Goal: Communication & Community: Connect with others

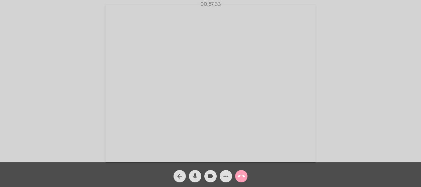
click at [241, 178] on mat-icon "call_end" at bounding box center [241, 176] width 7 height 7
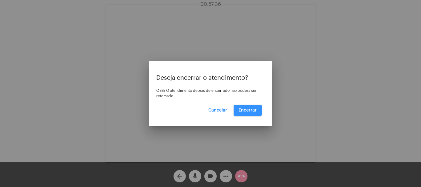
click at [251, 109] on span "Encerrar" at bounding box center [248, 110] width 18 height 4
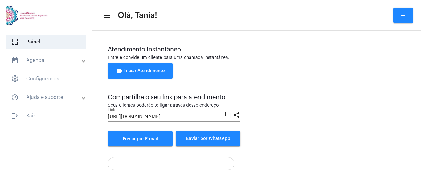
scroll to position [43, 0]
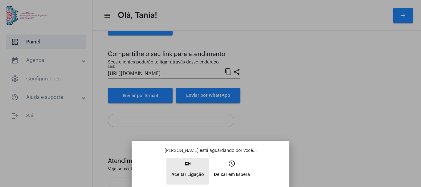
click at [188, 166] on mat-icon "video_call" at bounding box center [187, 163] width 7 height 7
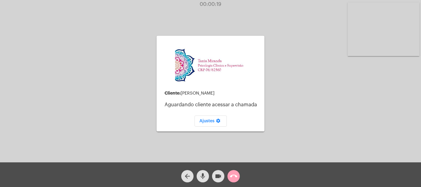
click at [237, 174] on mat-icon "call_end" at bounding box center [233, 176] width 7 height 7
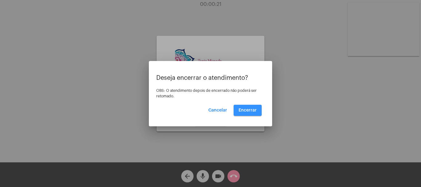
click at [245, 109] on span "Encerrar" at bounding box center [248, 110] width 18 height 4
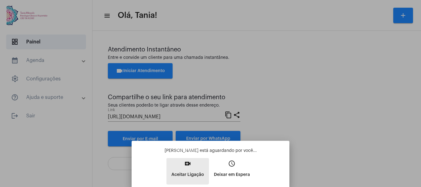
click at [187, 165] on mat-icon "video_call" at bounding box center [187, 163] width 7 height 7
